Goal: Transaction & Acquisition: Purchase product/service

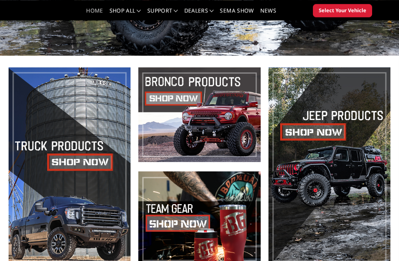
scroll to position [118, 0]
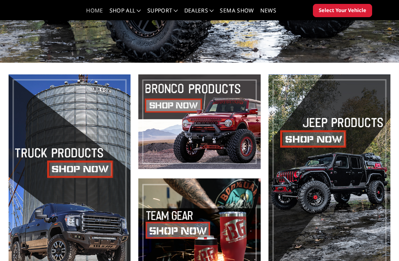
click at [59, 119] on span at bounding box center [70, 173] width 122 height 199
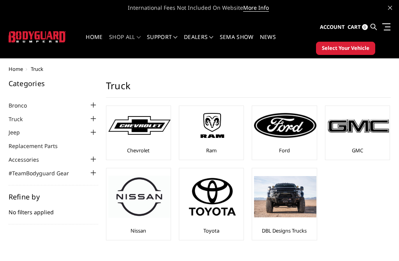
click at [293, 138] on img at bounding box center [285, 125] width 62 height 25
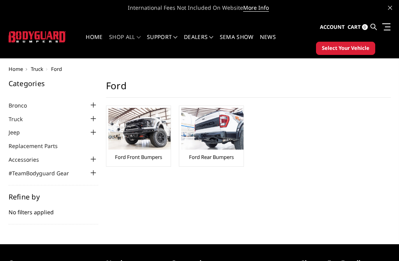
click at [123, 126] on img at bounding box center [139, 129] width 62 height 42
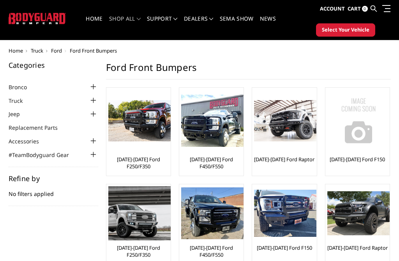
scroll to position [18, 0]
click at [196, 126] on img at bounding box center [212, 121] width 62 height 53
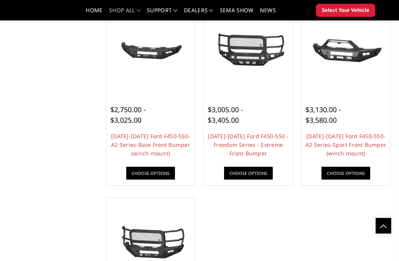
scroll to position [536, 0]
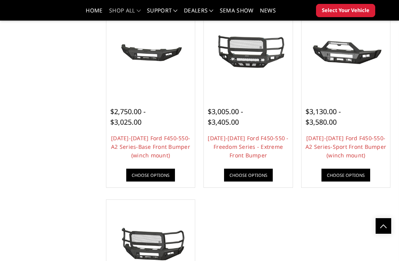
click at [233, 75] on img at bounding box center [248, 51] width 85 height 46
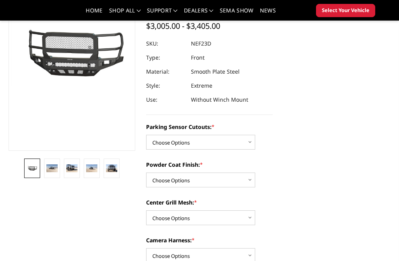
scroll to position [101, 0]
click at [50, 167] on img at bounding box center [51, 168] width 11 height 7
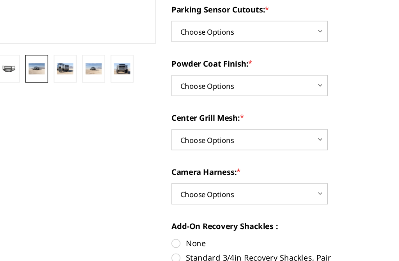
scroll to position [163, 0]
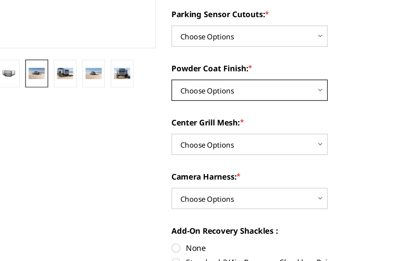
click at [223, 111] on select "Choose Options Bare Metal Textured Black Powder Coat" at bounding box center [200, 118] width 109 height 15
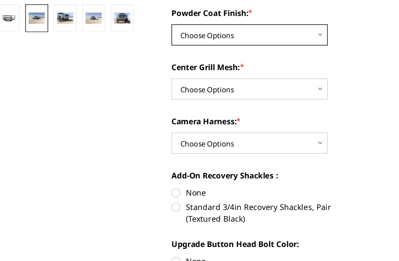
scroll to position [194, 0]
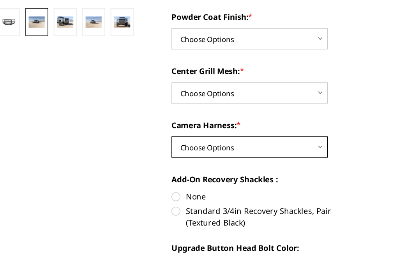
click at [225, 156] on select "Choose Options WITH Camera Harness WITHOUT Camera Harness" at bounding box center [200, 163] width 109 height 15
select select "2596"
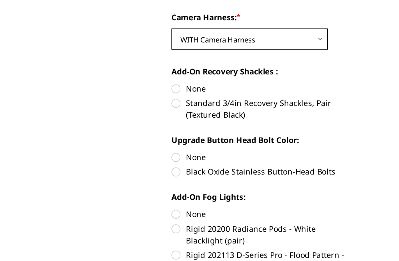
scroll to position [267, 0]
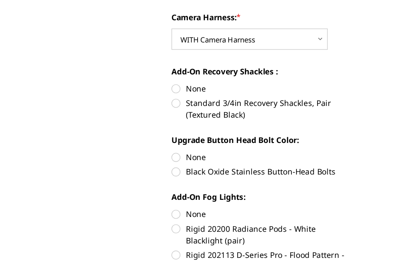
click at [146, 131] on label "Standard 3/4in Recovery Shackles, Pair (Textured Black)" at bounding box center [209, 139] width 127 height 16
click at [273, 120] on input "Standard 3/4in Recovery Shackles, Pair (Textured Black)" at bounding box center [273, 120] width 0 height 0
radio input "true"
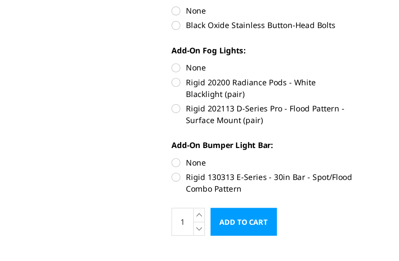
scroll to position [370, 0]
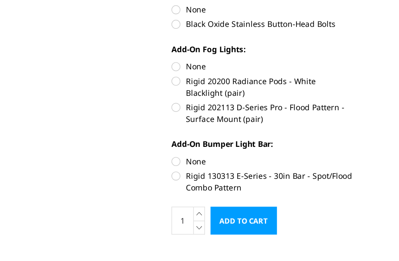
click at [146, 115] on label "Rigid 20200 Radiance Pods - White Blacklight (pair)" at bounding box center [209, 123] width 127 height 16
click at [273, 105] on input "Rigid 20200 Radiance Pods - White Blacklight (pair)" at bounding box center [273, 105] width 0 height 0
radio input "true"
click at [146, 133] on label "Rigid 202113 D-Series Pro - Flood Pattern - Surface Mount (pair)" at bounding box center [209, 141] width 127 height 16
click at [273, 115] on input "Rigid 202113 D-Series Pro - Flood Pattern - Surface Mount (pair)" at bounding box center [273, 115] width 0 height 0
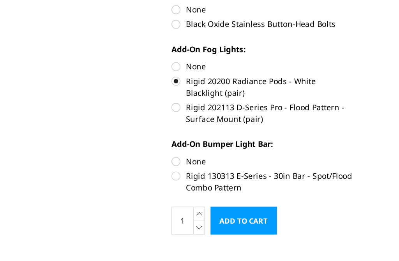
radio input "true"
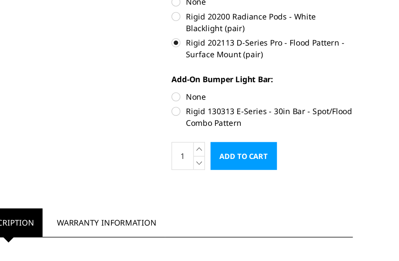
scroll to position [415, 0]
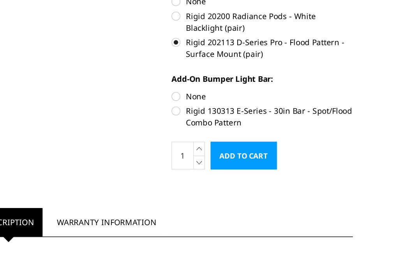
click at [146, 136] on label "Rigid 130313 E-Series - 30in Bar - Spot/Flood Combo Pattern" at bounding box center [209, 144] width 127 height 16
click at [273, 126] on input "Rigid 130313 E-Series - 30in Bar - Spot/Flood Combo Pattern" at bounding box center [273, 126] width 0 height 0
radio input "true"
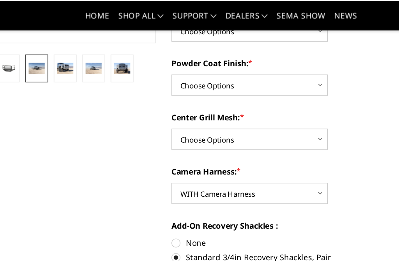
scroll to position [221, 0]
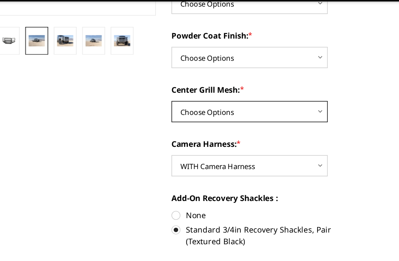
click at [221, 90] on select "Choose Options With Center Grill Mesh Without Center Grill Mesh" at bounding box center [200, 97] width 109 height 15
select select "2594"
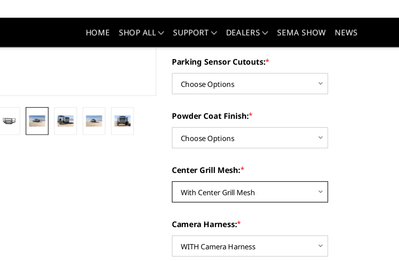
scroll to position [185, 0]
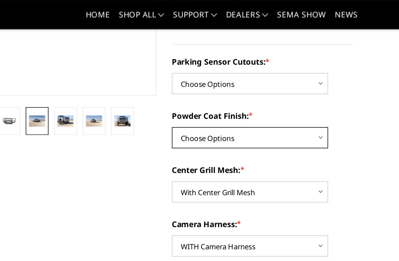
click at [223, 99] on select "Choose Options Bare Metal Textured Black Powder Coat" at bounding box center [200, 96] width 109 height 15
select select "2593"
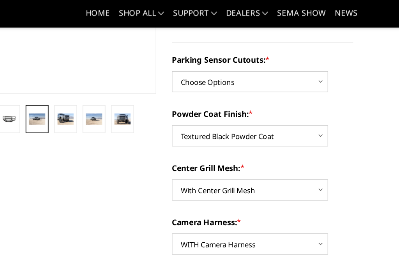
click at [236, 55] on div "Parking Sensor Cutouts: * Choose Options No - Without Parking Sensor Cutouts Ye…" at bounding box center [209, 52] width 127 height 27
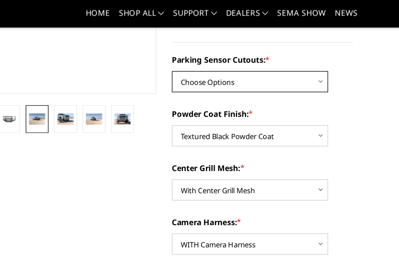
click at [229, 58] on select "Choose Options No - Without Parking Sensor Cutouts Yes - With Parking Sensor Cu…" at bounding box center [200, 58] width 109 height 15
select select "2591"
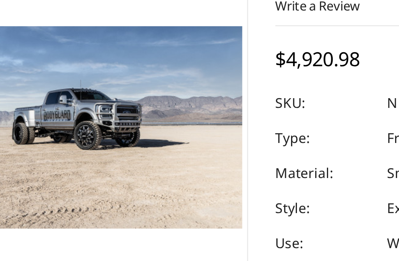
scroll to position [68, 0]
